Goal: Transaction & Acquisition: Purchase product/service

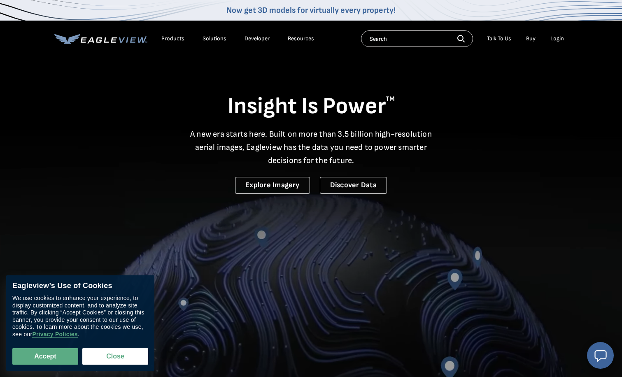
click at [562, 39] on div "Login" at bounding box center [558, 38] width 14 height 7
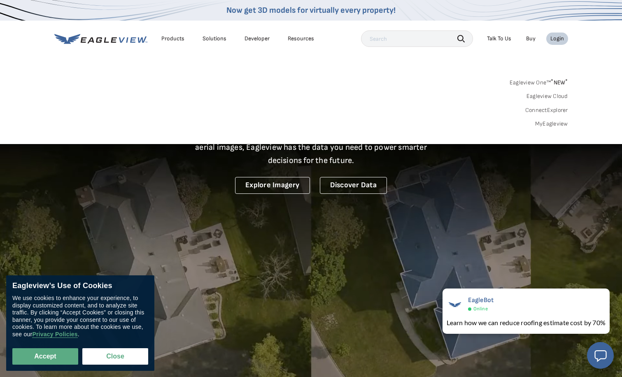
click at [549, 128] on div "Search Products Our Product Areas Imagery 1-Inch GSD Aerial Imagery *" at bounding box center [311, 105] width 622 height 77
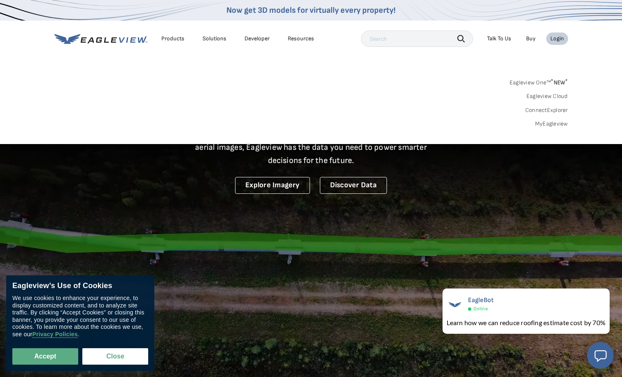
click at [550, 124] on link "MyEagleview" at bounding box center [552, 123] width 33 height 7
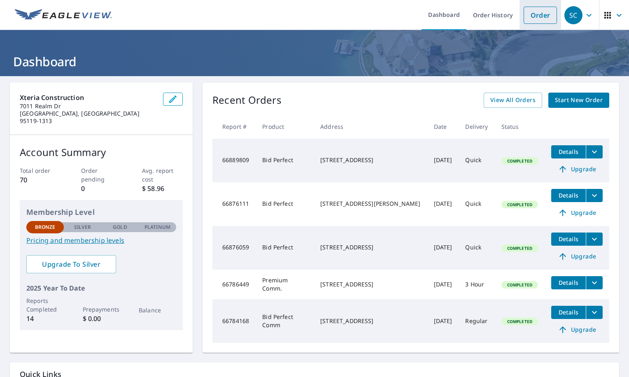
click at [541, 18] on link "Order" at bounding box center [540, 15] width 33 height 17
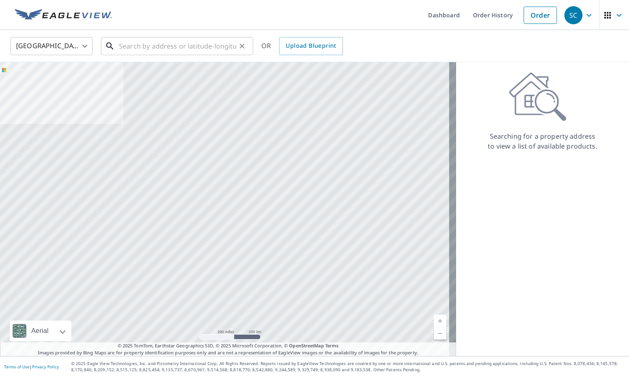
click at [172, 42] on input "text" at bounding box center [177, 46] width 117 height 23
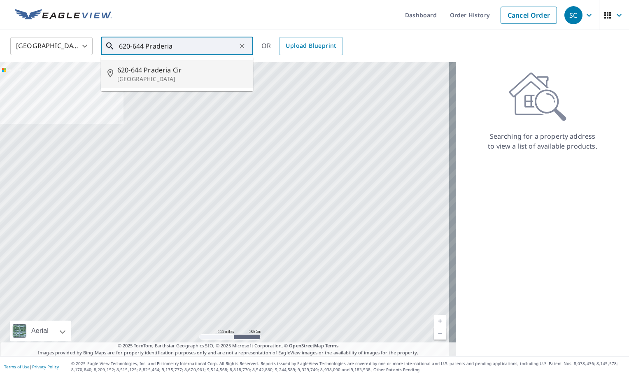
click at [169, 68] on span "620-644 Praderia Cir" at bounding box center [181, 70] width 129 height 10
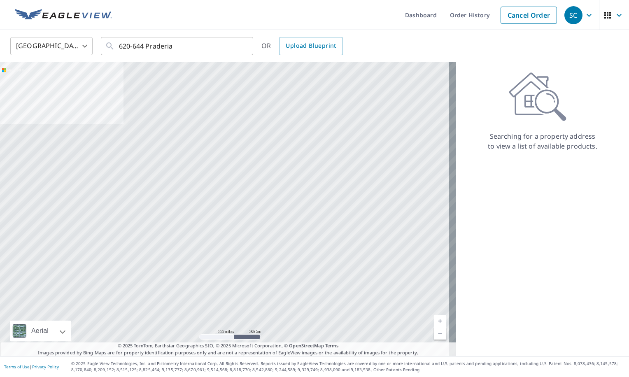
type input "620-644 Praderia Cir Fremont, CA 94539"
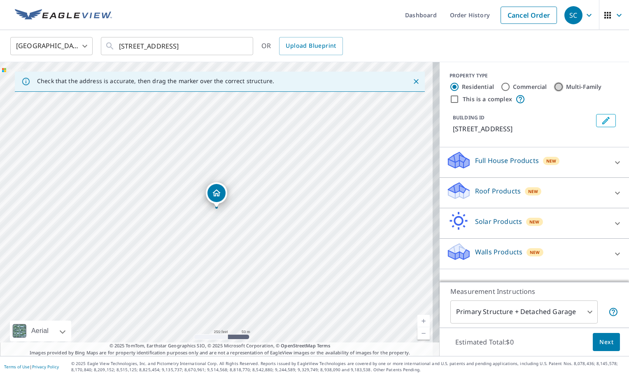
click at [554, 87] on input "Multi-Family" at bounding box center [559, 87] width 10 height 10
radio input "true"
type input "2"
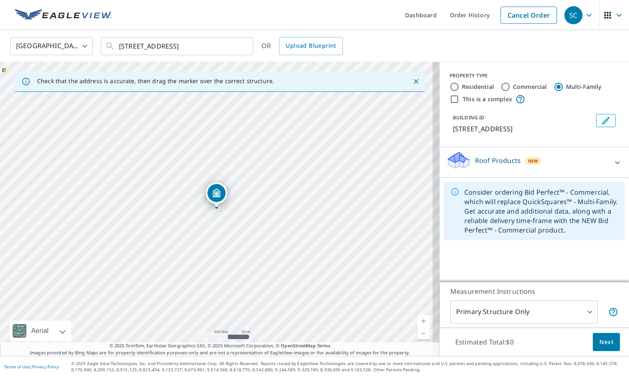
click at [501, 87] on input "Commercial" at bounding box center [506, 87] width 10 height 10
radio input "true"
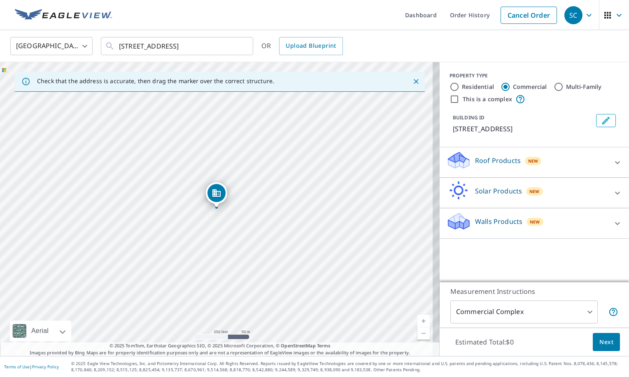
type input "4"
click at [450, 99] on input "This is a complex" at bounding box center [455, 99] width 10 height 10
checkbox input "true"
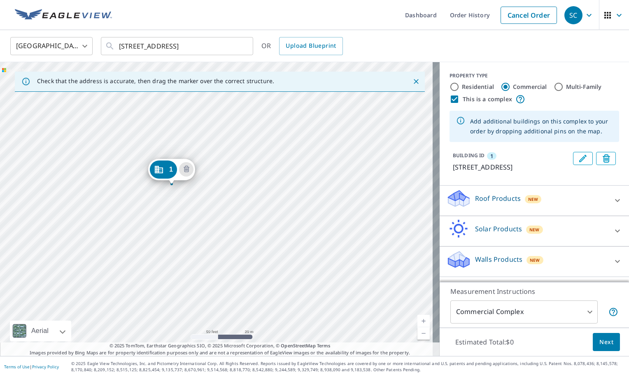
click at [161, 168] on icon "Dropped pin, building 1, Commercial property, 620-644 Praderia Cir Fremont, CA …" at bounding box center [159, 169] width 8 height 7
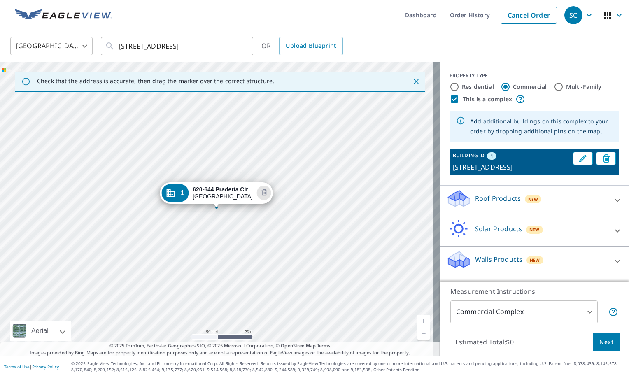
click at [499, 204] on p "Roof Products" at bounding box center [498, 199] width 46 height 10
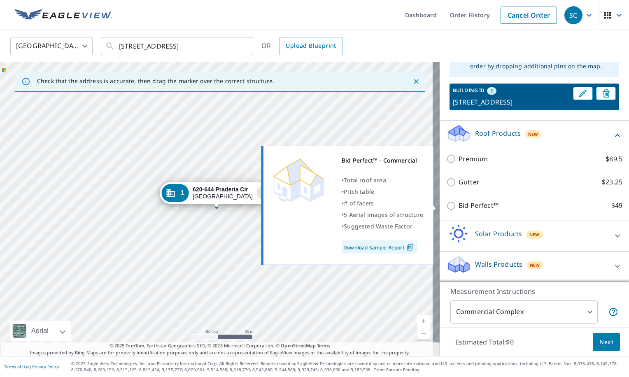
scroll to position [76, 0]
click at [447, 205] on input "Bid Perfect™ $49" at bounding box center [453, 206] width 12 height 10
checkbox input "true"
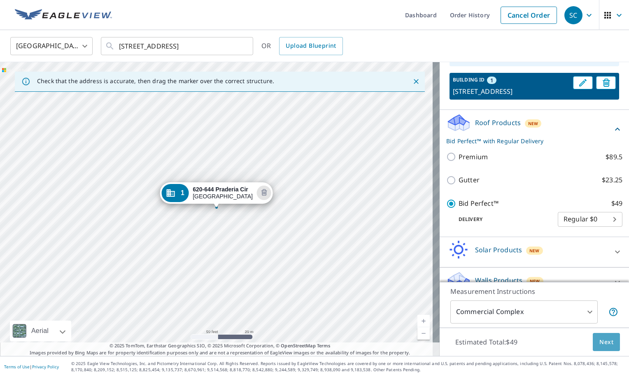
click at [604, 340] on span "Next" at bounding box center [607, 342] width 14 height 10
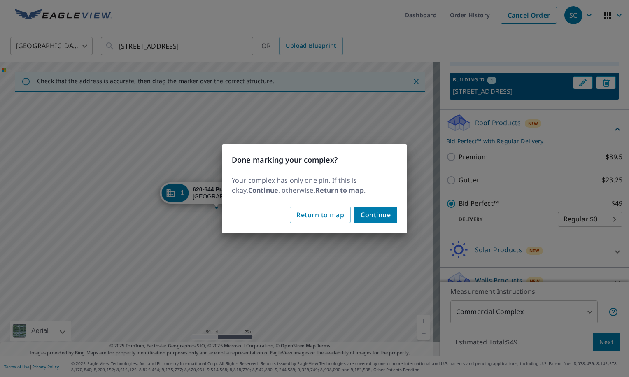
click at [376, 215] on span "Continue" at bounding box center [376, 215] width 30 height 12
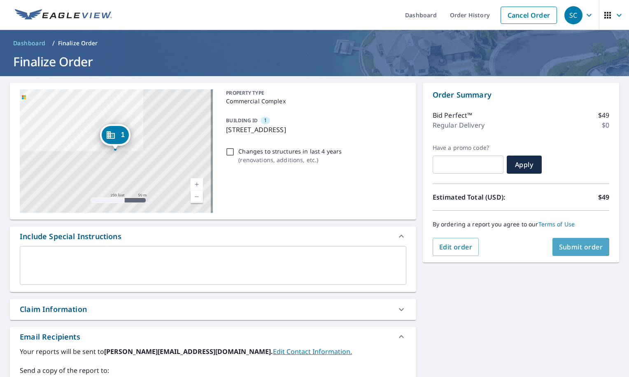
click at [564, 246] on span "Submit order" at bounding box center [581, 247] width 44 height 9
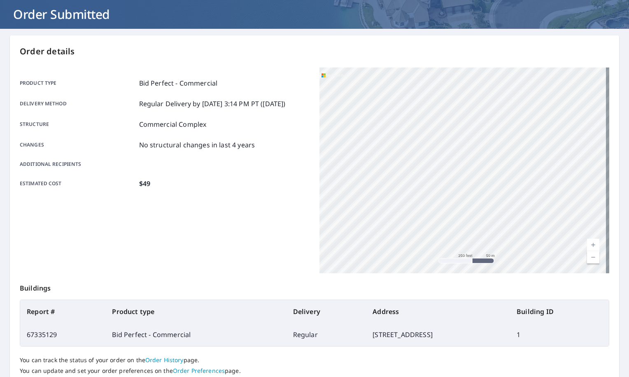
scroll to position [108, 0]
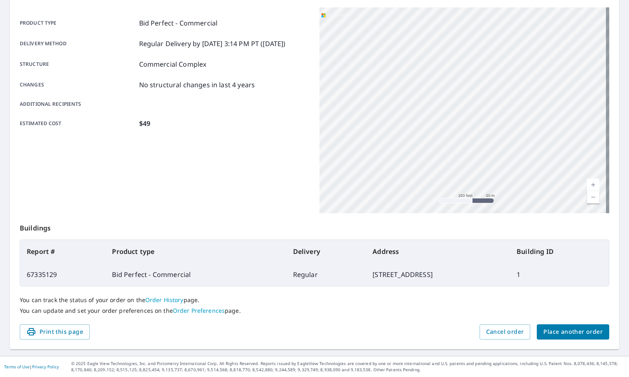
click at [553, 332] on span "Place another order" at bounding box center [573, 332] width 59 height 10
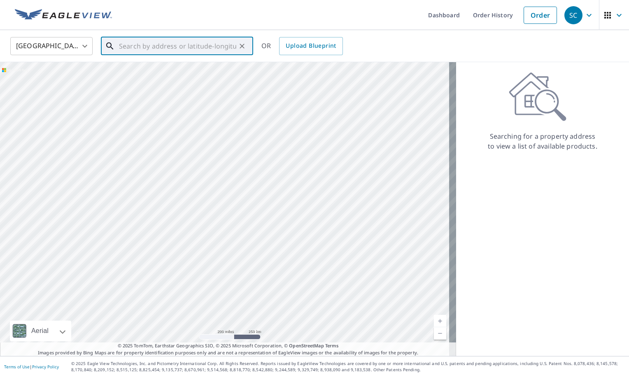
click at [215, 46] on input "text" at bounding box center [177, 46] width 117 height 23
click at [214, 70] on span "807-823 Praderia Cir" at bounding box center [181, 70] width 129 height 10
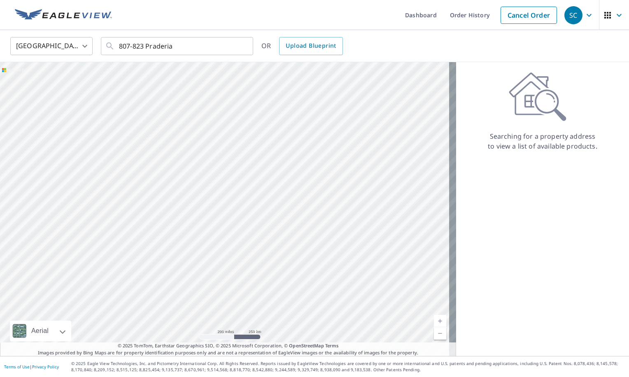
type input "807-823 Praderia Cir Fremont, CA 94539"
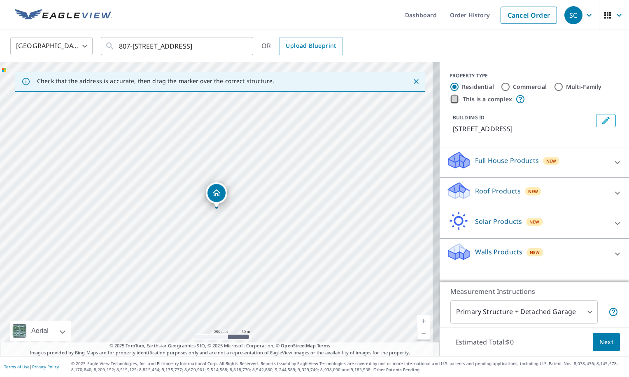
click at [450, 101] on input "This is a complex" at bounding box center [455, 99] width 10 height 10
checkbox input "true"
radio input "false"
radio input "true"
type input "4"
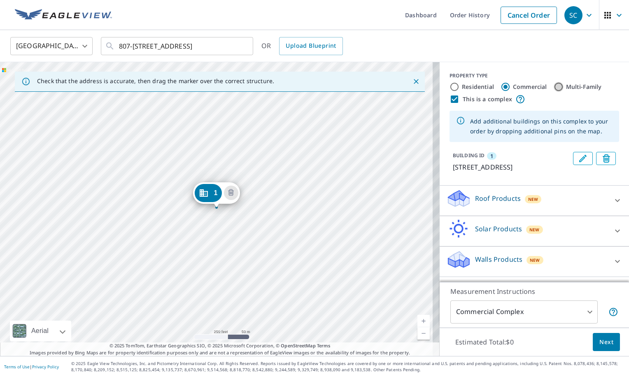
click at [554, 87] on input "Multi-Family" at bounding box center [559, 87] width 10 height 10
radio input "true"
type input "2"
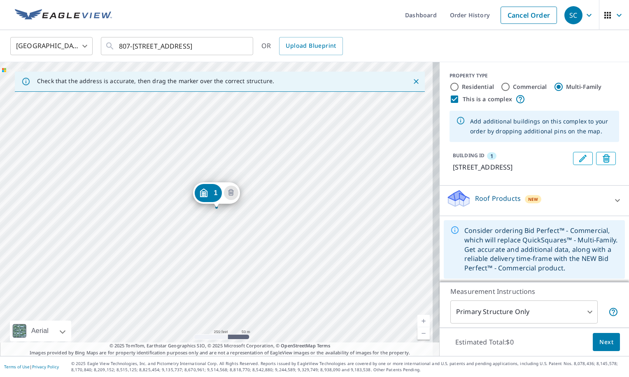
click at [501, 88] on input "Commercial" at bounding box center [506, 87] width 10 height 10
radio input "true"
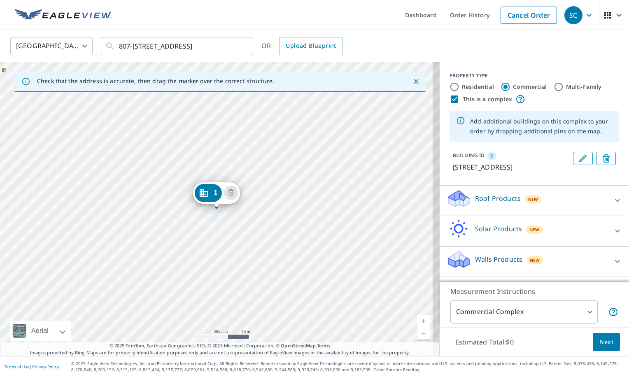
type input "4"
click at [495, 204] on p "Roof Products" at bounding box center [498, 199] width 46 height 10
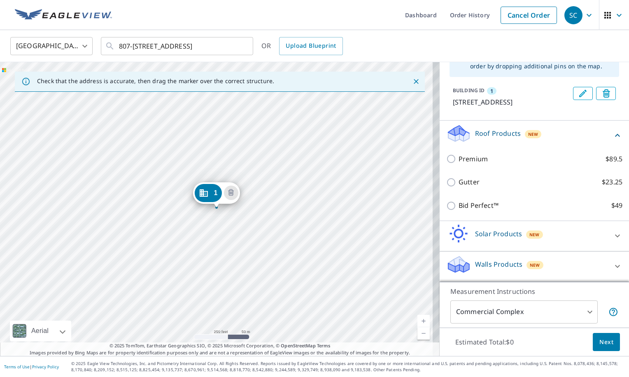
scroll to position [76, 0]
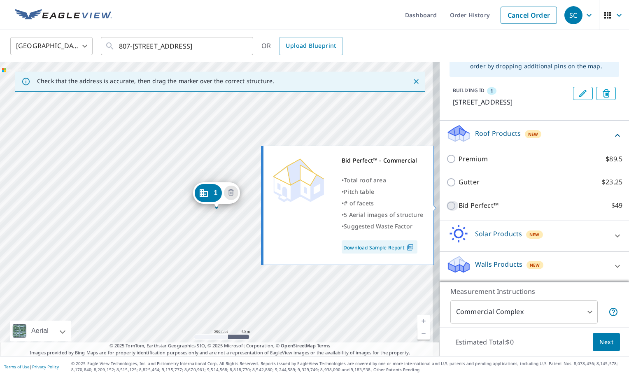
click at [447, 207] on input "Bid Perfect™ $49" at bounding box center [453, 206] width 12 height 10
checkbox input "true"
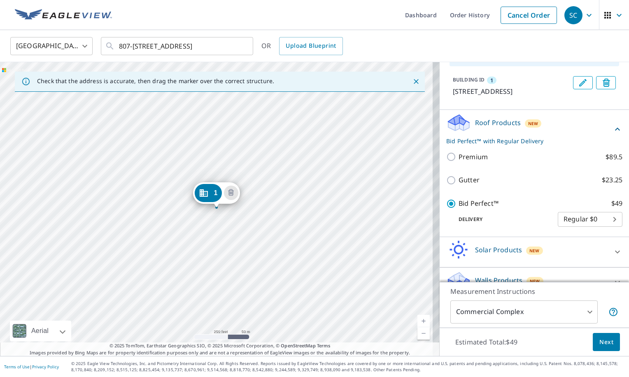
scroll to position [103, 0]
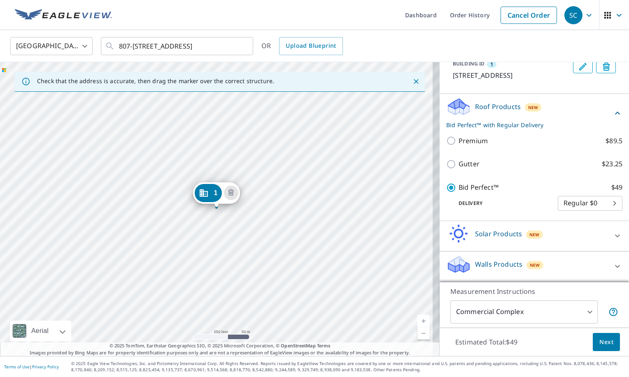
click at [600, 341] on span "Next" at bounding box center [607, 342] width 14 height 10
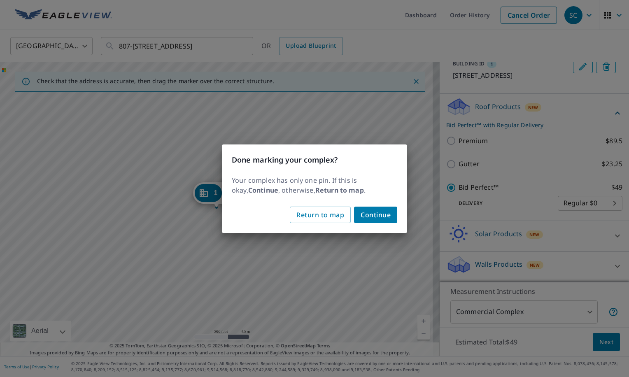
click at [384, 214] on span "Continue" at bounding box center [376, 215] width 30 height 12
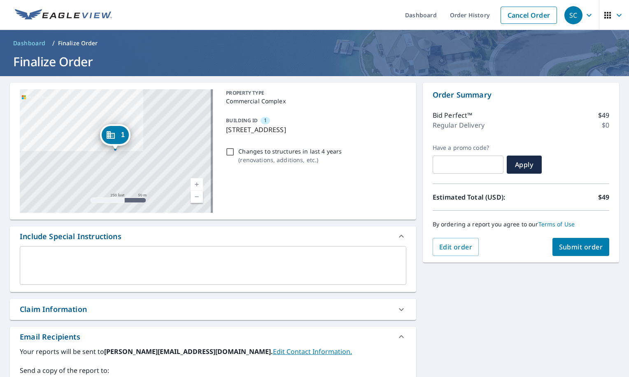
scroll to position [73, 0]
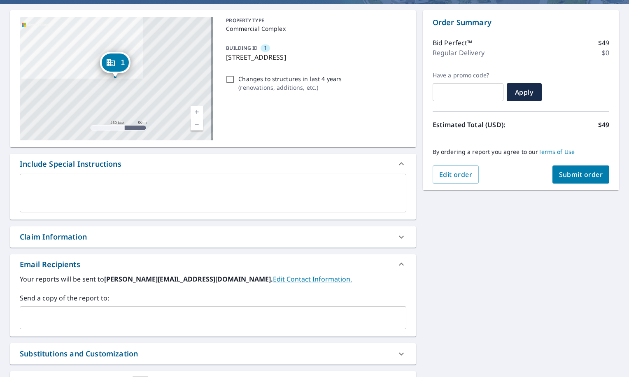
click at [582, 172] on span "Submit order" at bounding box center [581, 174] width 44 height 9
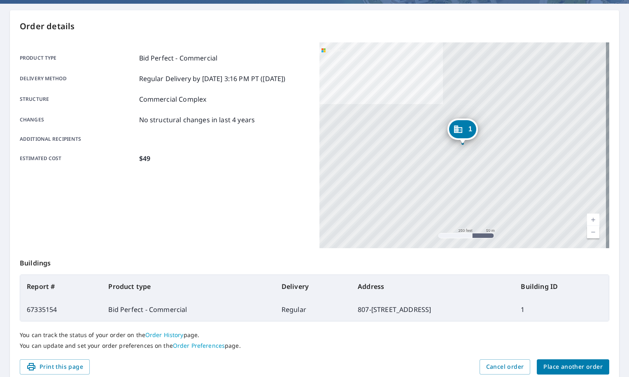
click at [567, 368] on span "Place another order" at bounding box center [573, 367] width 59 height 10
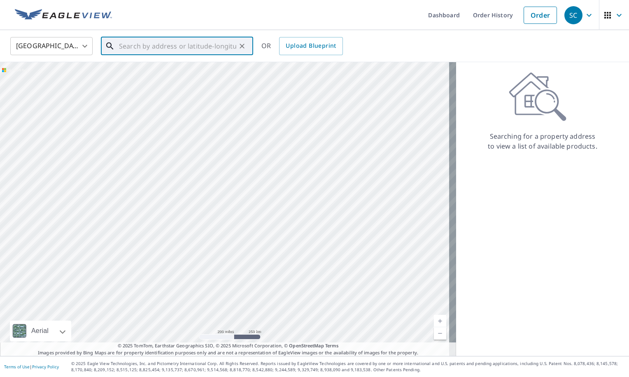
click at [202, 49] on input "text" at bounding box center [177, 46] width 117 height 23
click at [183, 77] on p "Fremont, CA 94539" at bounding box center [181, 79] width 129 height 8
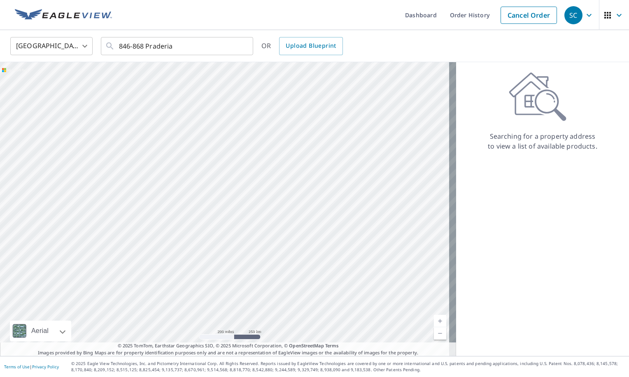
type input "846-868 Praderia Cir Fremont, CA 94539"
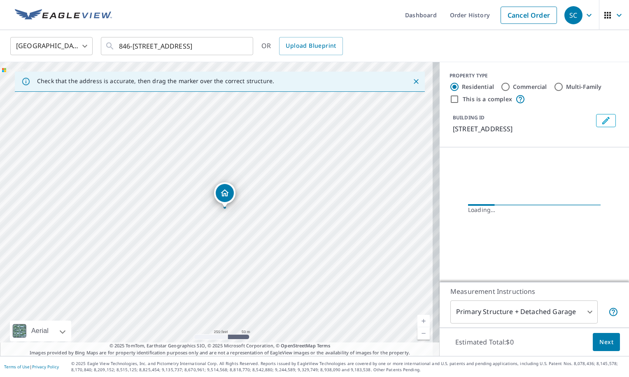
click at [450, 101] on input "This is a complex" at bounding box center [455, 99] width 10 height 10
checkbox input "true"
radio input "false"
radio input "true"
type input "4"
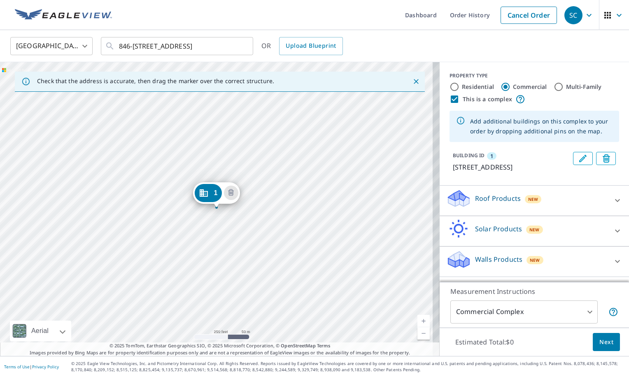
click at [499, 204] on p "Roof Products" at bounding box center [498, 199] width 46 height 10
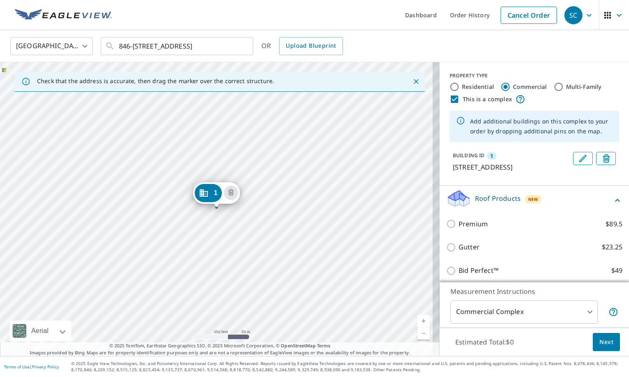
scroll to position [76, 0]
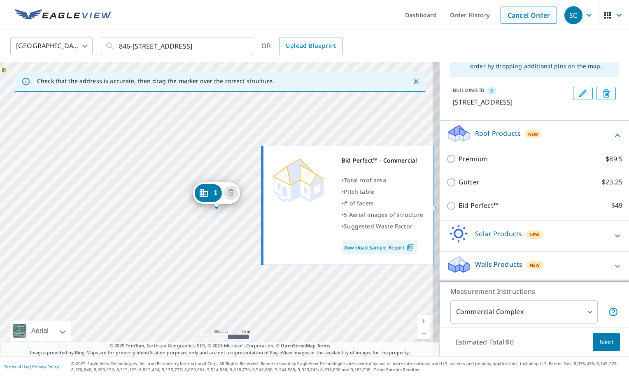
click at [447, 208] on input "Bid Perfect™ $49" at bounding box center [453, 206] width 12 height 10
checkbox input "true"
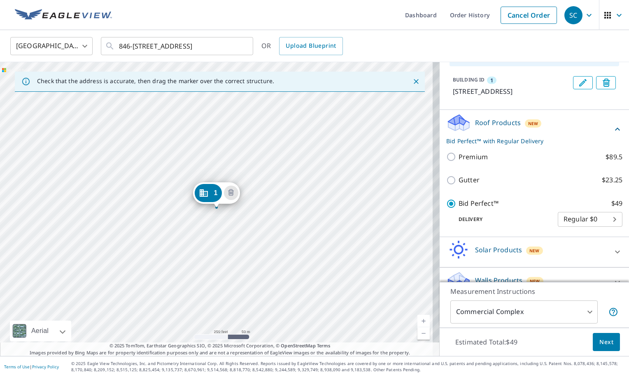
scroll to position [103, 0]
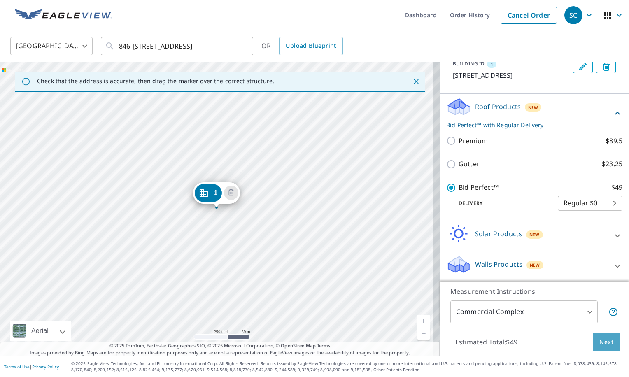
click at [605, 344] on span "Next" at bounding box center [607, 342] width 14 height 10
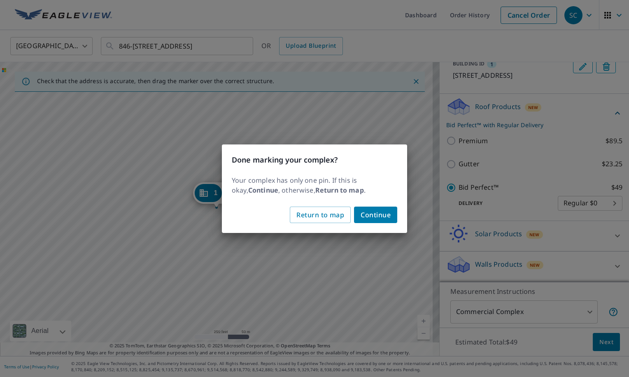
click at [370, 214] on span "Continue" at bounding box center [376, 215] width 30 height 12
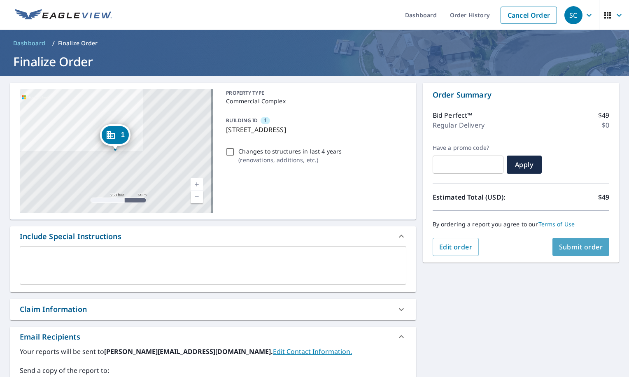
click at [570, 249] on span "Submit order" at bounding box center [581, 247] width 44 height 9
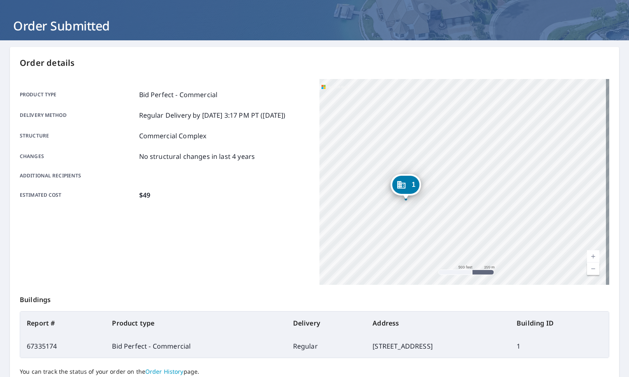
scroll to position [73, 0]
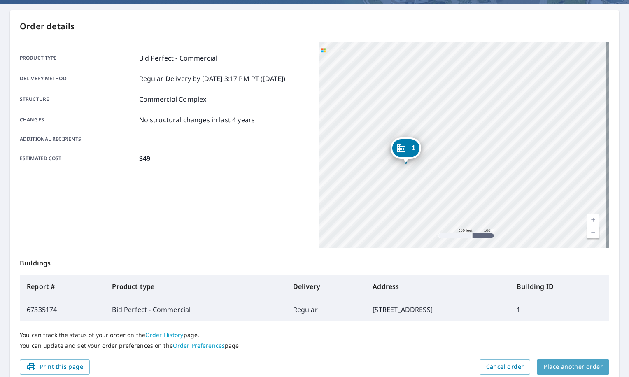
click at [568, 370] on span "Place another order" at bounding box center [573, 367] width 59 height 10
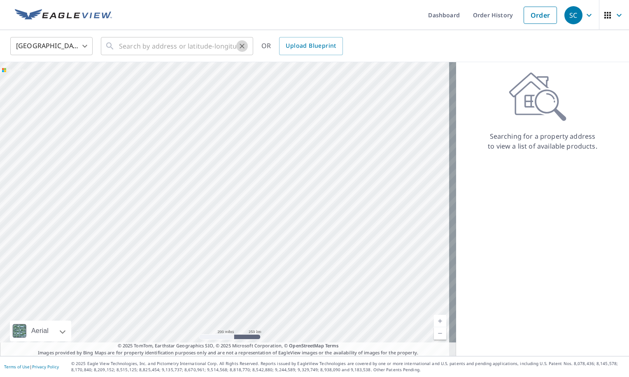
click at [241, 51] on button "Clear" at bounding box center [242, 46] width 12 height 12
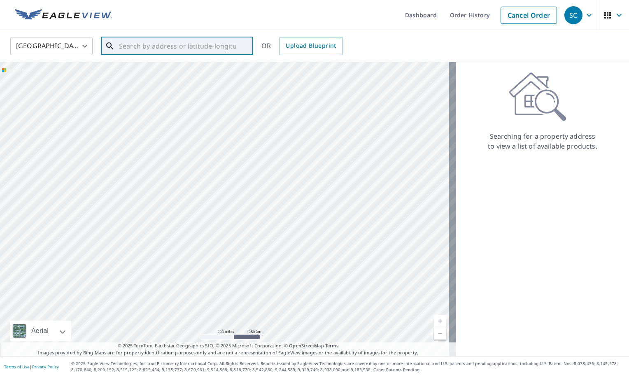
click at [227, 48] on input "text" at bounding box center [177, 46] width 117 height 23
click at [244, 42] on div at bounding box center [241, 46] width 11 height 12
click at [140, 43] on input "text" at bounding box center [177, 46] width 117 height 23
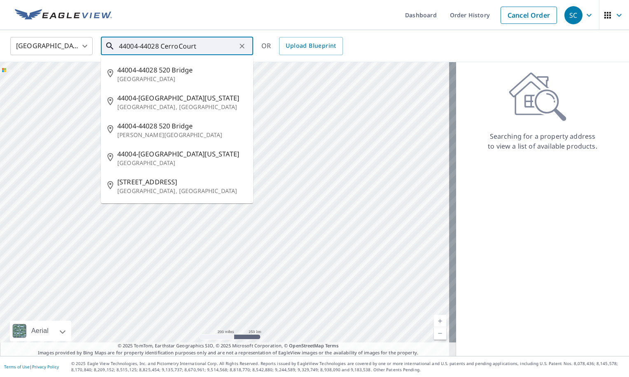
click at [178, 46] on input "44004-44028 CerroCourt" at bounding box center [177, 46] width 117 height 23
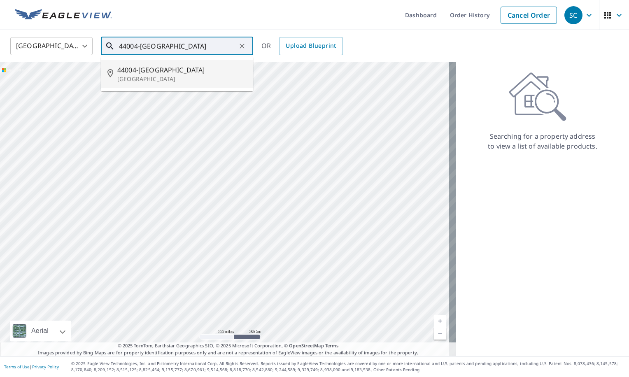
click at [163, 78] on p "Fremont, CA 94539" at bounding box center [181, 79] width 129 height 8
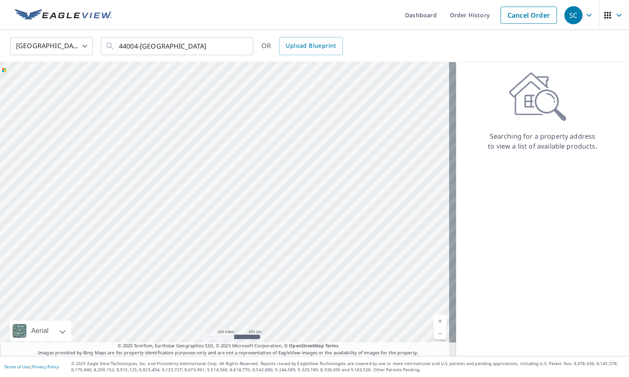
type input "44004-44028 Cerro Ct Fremont, CA 94539"
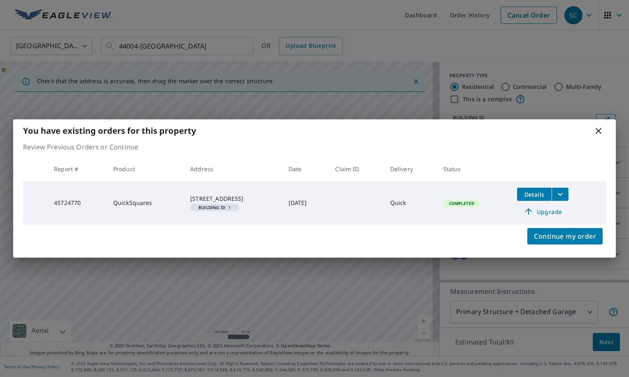
click at [566, 194] on icon "filesDropdownBtn-45724770" at bounding box center [561, 194] width 10 height 10
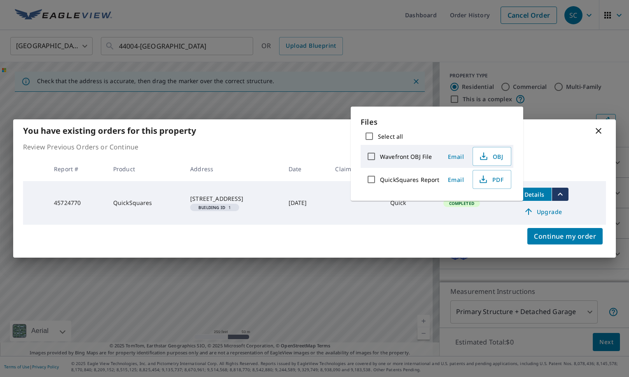
click at [372, 179] on input "QuickSquares Report" at bounding box center [371, 179] width 17 height 17
checkbox input "true"
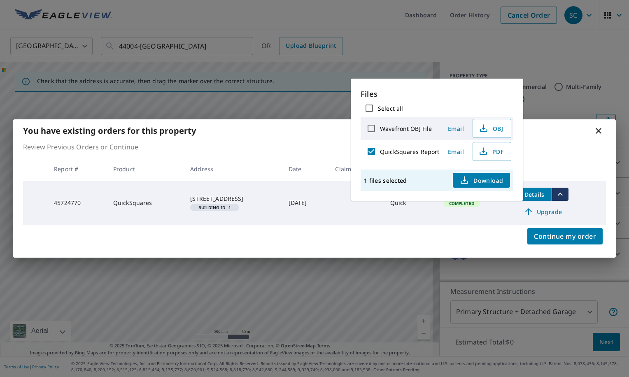
click at [478, 185] on span "Download" at bounding box center [482, 180] width 44 height 10
click at [601, 131] on icon at bounding box center [599, 131] width 10 height 10
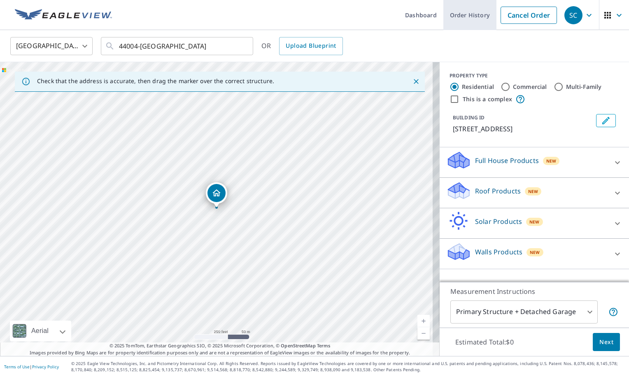
click at [455, 16] on link "Order History" at bounding box center [470, 15] width 53 height 30
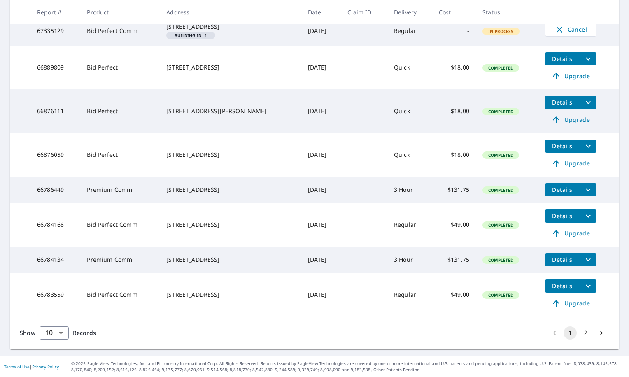
scroll to position [258, 0]
click at [580, 332] on button "2" at bounding box center [586, 333] width 13 height 13
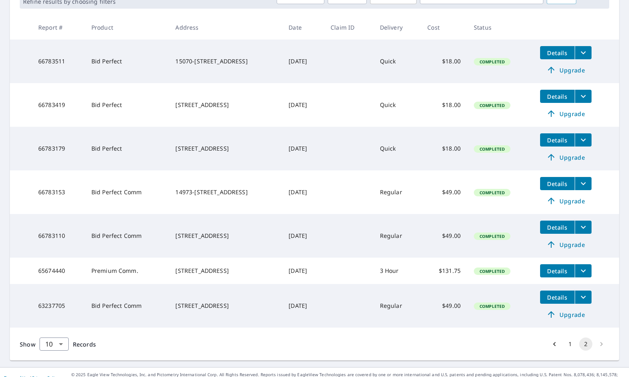
scroll to position [157, 0]
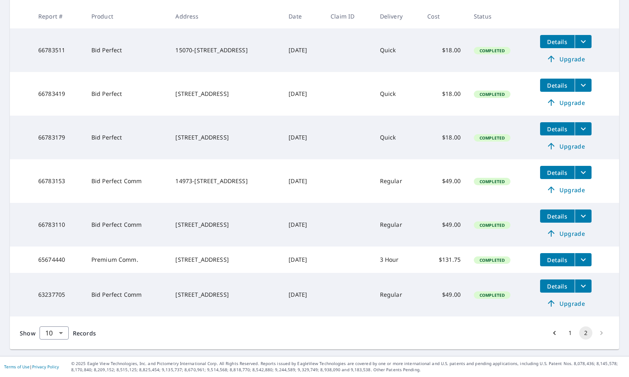
click at [582, 334] on button "2" at bounding box center [586, 333] width 13 height 13
click at [60, 333] on body "SC SC Dashboard Order History Order SC Dashboard / Order History Order History …" at bounding box center [314, 188] width 629 height 377
click at [60, 333] on li "25" at bounding box center [53, 330] width 29 height 15
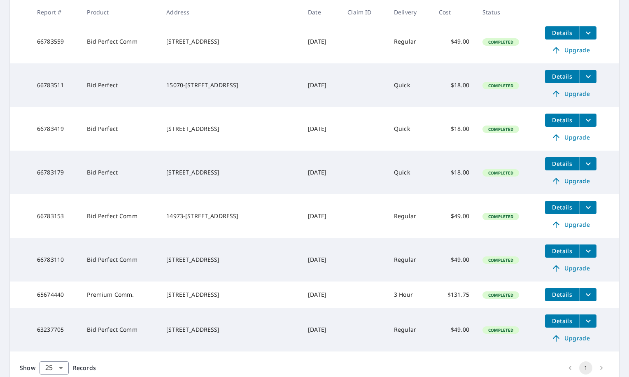
scroll to position [550, 0]
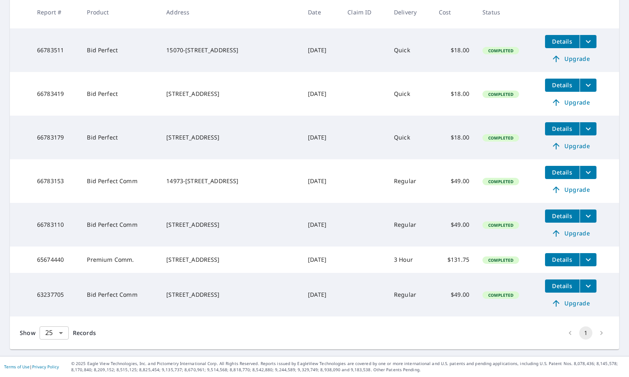
click at [62, 332] on body "SC SC Dashboard Order History Order SC Dashboard / Order History Order History …" at bounding box center [314, 188] width 629 height 377
click at [55, 364] on li "100" at bounding box center [53, 360] width 29 height 15
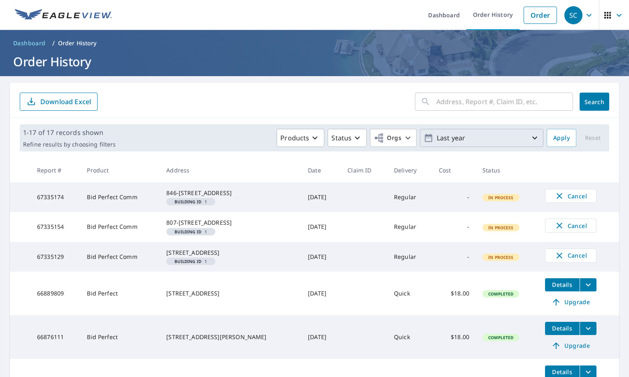
click at [530, 136] on icon "button" at bounding box center [535, 138] width 10 height 10
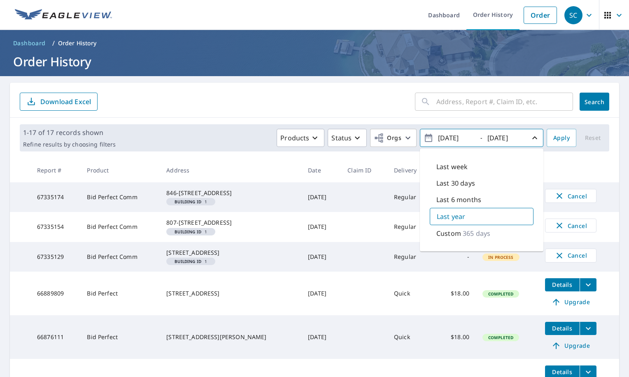
click at [424, 139] on icon "button" at bounding box center [429, 138] width 10 height 10
click at [448, 139] on input "2024/09/08" at bounding box center [456, 137] width 40 height 13
click at [448, 138] on input "2024/09/08" at bounding box center [456, 137] width 40 height 13
type input "2023/09/08"
click at [495, 139] on input "2025/09/08" at bounding box center [505, 137] width 40 height 13
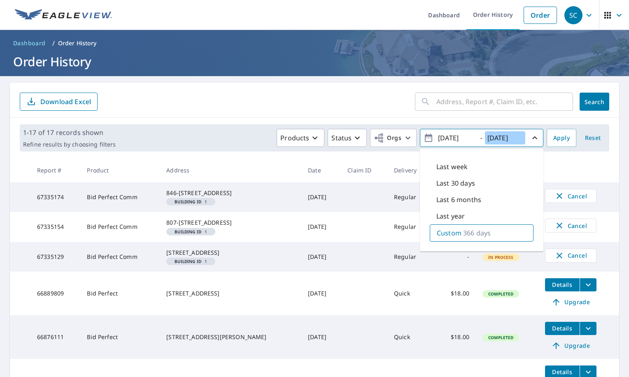
type input "2024/09/08"
click at [455, 231] on div "Custom 366 days" at bounding box center [482, 233] width 104 height 17
click at [389, 105] on form "​ Search Download Excel" at bounding box center [315, 102] width 590 height 18
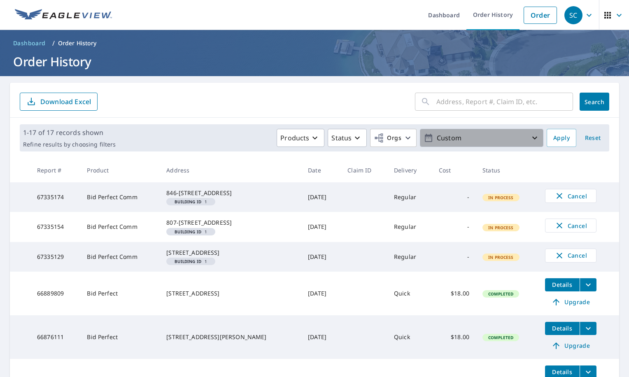
click at [530, 137] on icon "button" at bounding box center [535, 138] width 10 height 10
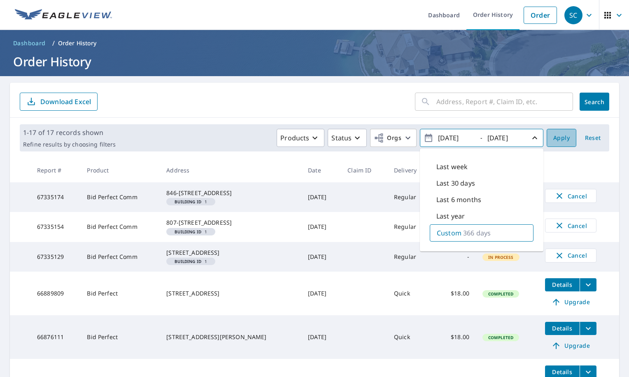
click at [547, 140] on button "Apply" at bounding box center [562, 138] width 30 height 18
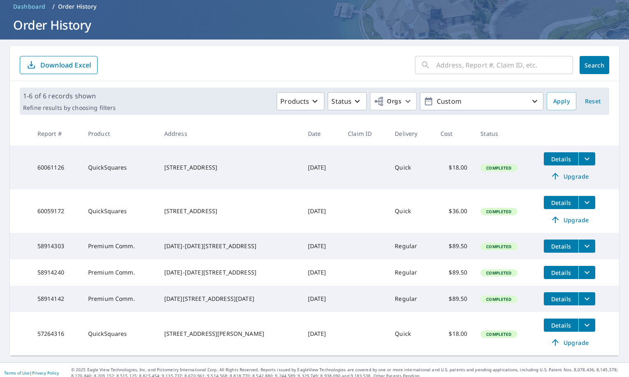
scroll to position [53, 0]
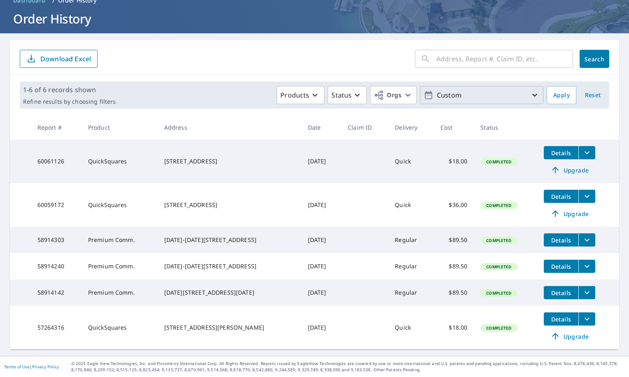
click at [530, 90] on icon "button" at bounding box center [535, 95] width 10 height 10
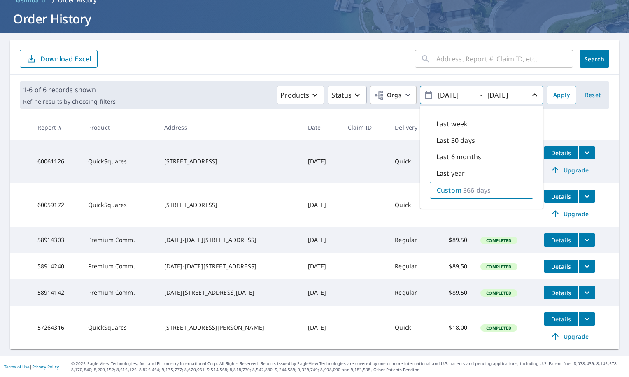
click at [448, 89] on input "2023/09/08" at bounding box center [456, 95] width 40 height 13
click at [447, 89] on input "2023/09/08" at bounding box center [456, 95] width 40 height 13
type input "2022/09/08"
click at [496, 89] on input "2024/09/08" at bounding box center [505, 95] width 40 height 13
type input "2023/09/08"
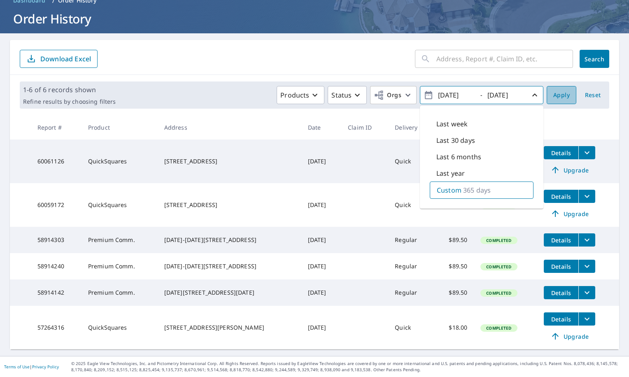
click at [554, 90] on span "Apply" at bounding box center [562, 95] width 16 height 10
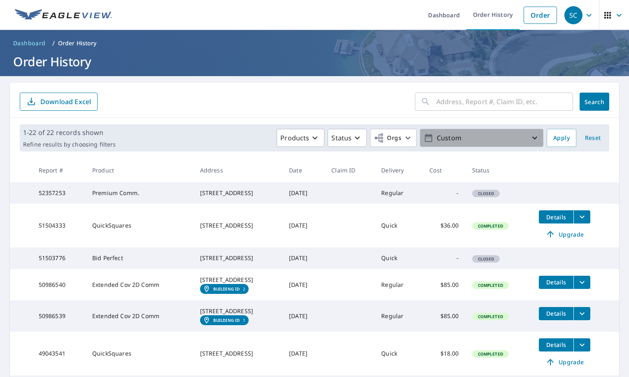
click at [533, 138] on icon "button" at bounding box center [535, 138] width 5 height 3
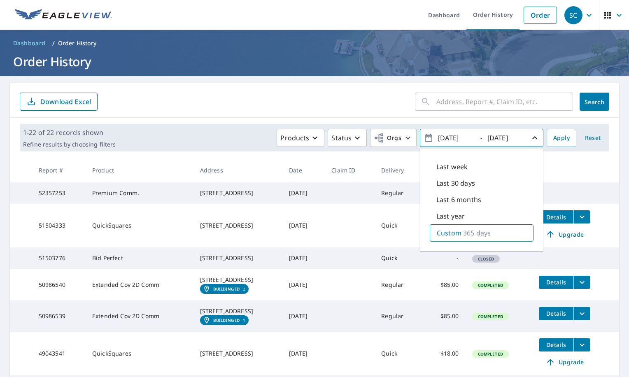
click at [447, 138] on input "2022/09/08" at bounding box center [456, 137] width 40 height 13
type input "2021/09/08"
click at [496, 140] on input "2023/09/08" at bounding box center [505, 137] width 40 height 13
type input "2022/09/08"
click at [558, 136] on span "Apply" at bounding box center [562, 138] width 16 height 10
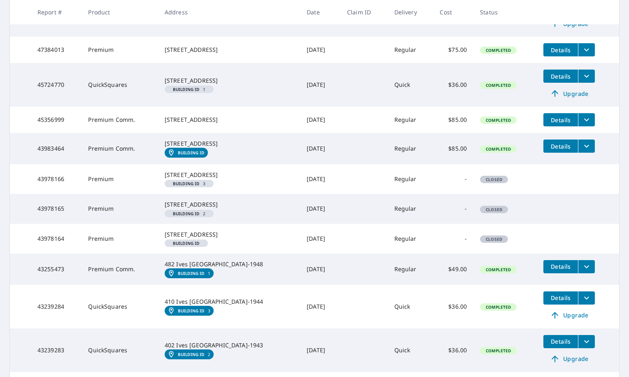
scroll to position [188, 0]
